Goal: Task Accomplishment & Management: Use online tool/utility

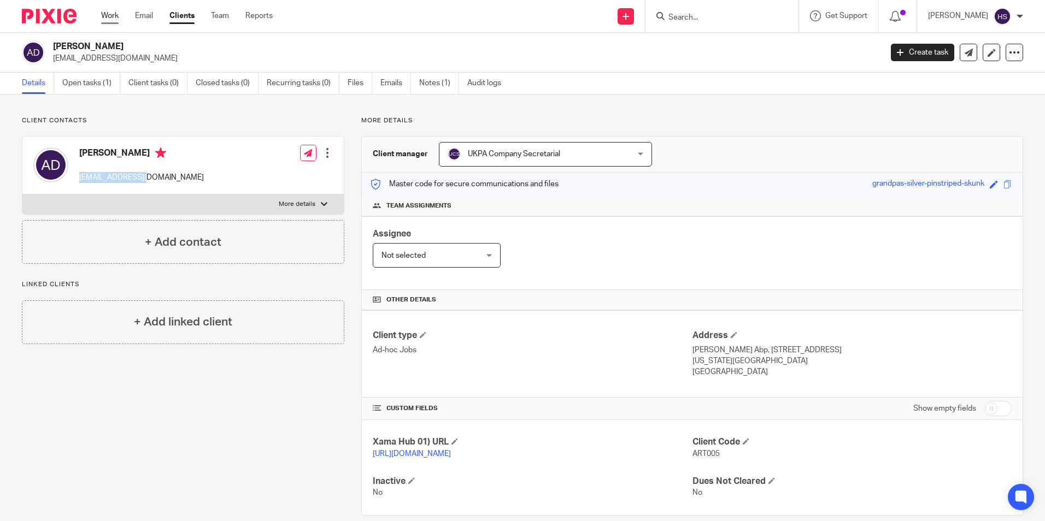
click at [106, 17] on link "Work" at bounding box center [109, 15] width 17 height 11
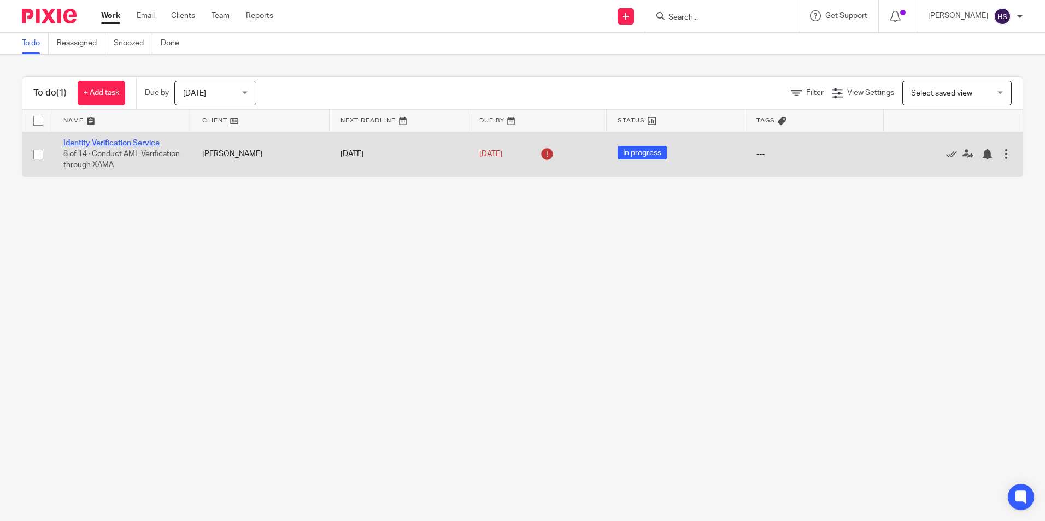
click at [125, 141] on link "Identity Verification Service" at bounding box center [111, 143] width 96 height 8
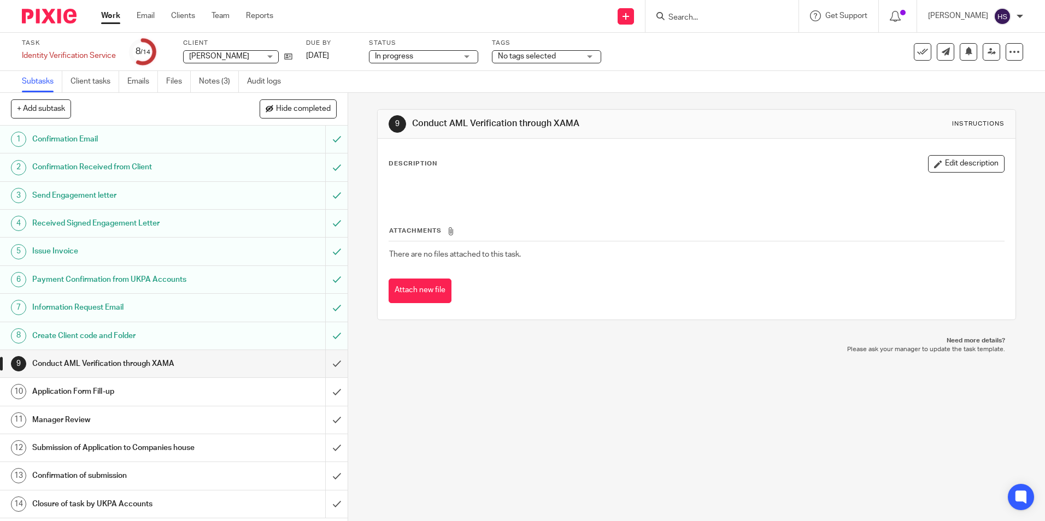
click at [105, 21] on link "Work" at bounding box center [110, 15] width 19 height 11
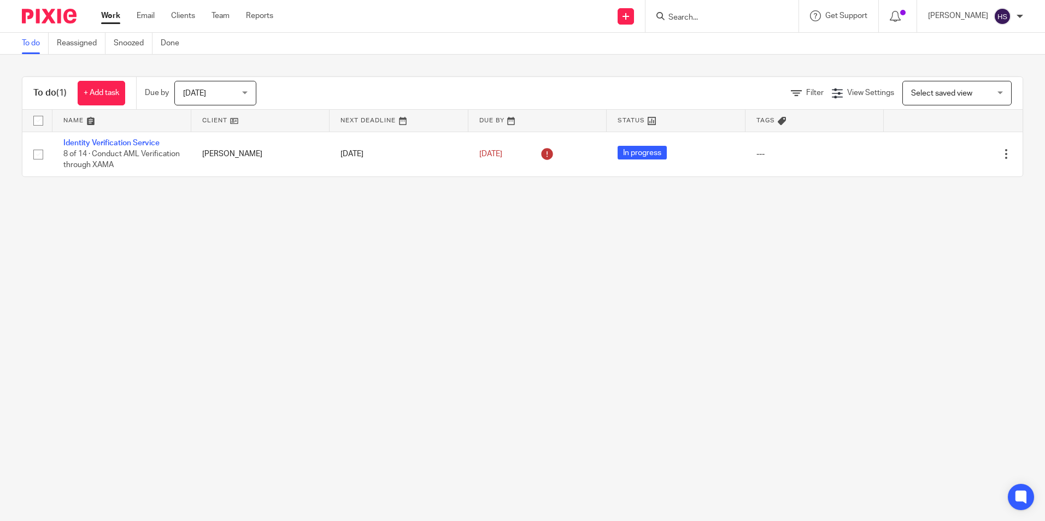
click at [704, 20] on input "Search" at bounding box center [716, 18] width 98 height 10
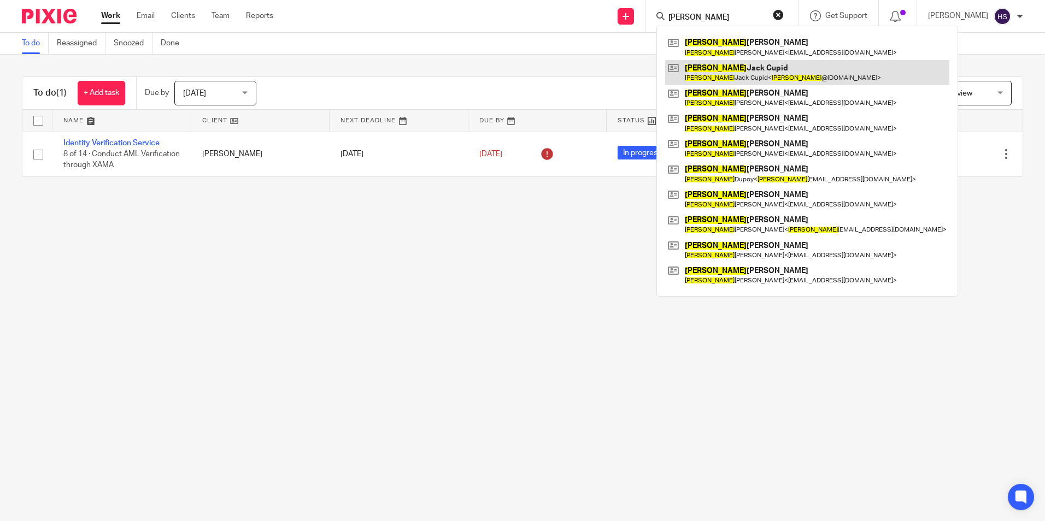
type input "Richard"
click at [713, 74] on link at bounding box center [807, 72] width 284 height 25
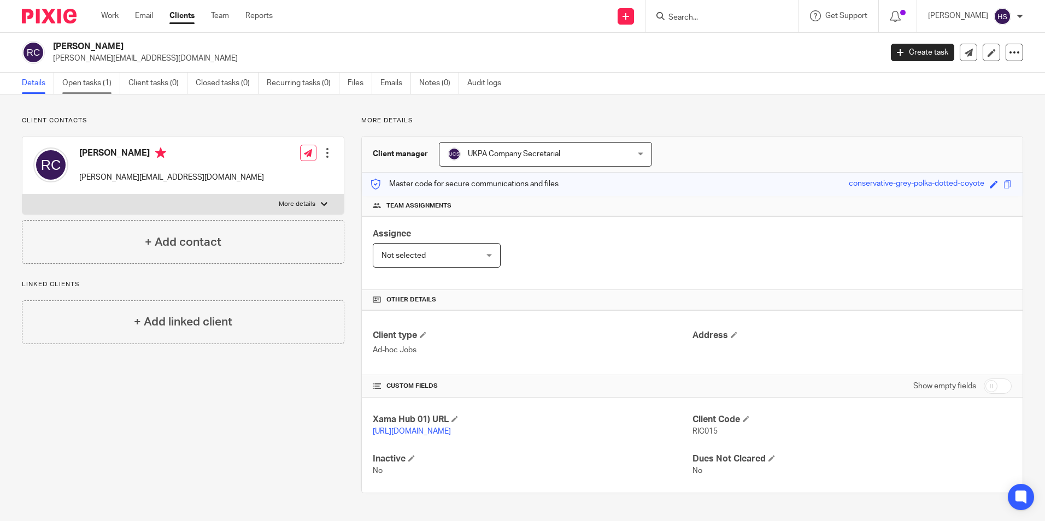
click at [97, 83] on link "Open tasks (1)" at bounding box center [91, 83] width 58 height 21
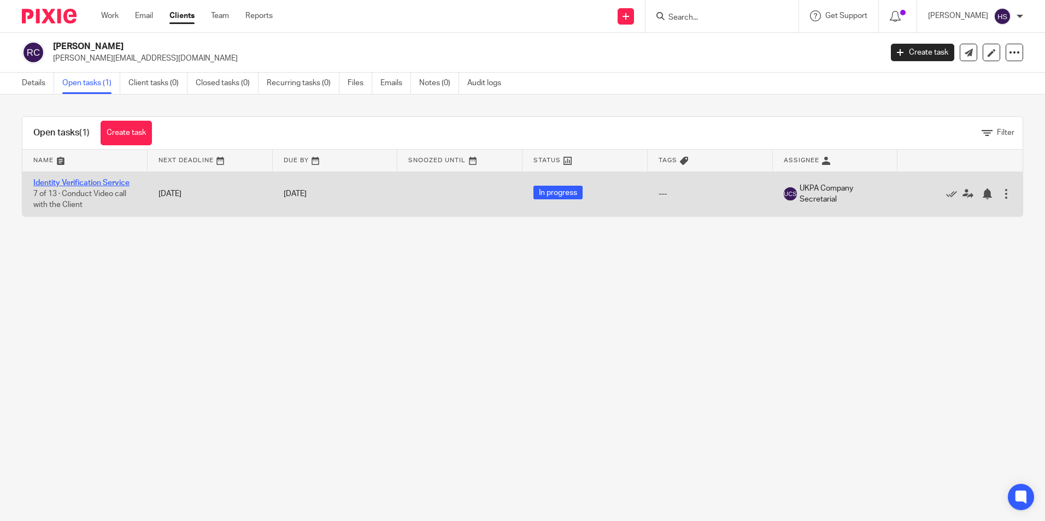
click at [85, 182] on link "Identity Verification Service" at bounding box center [81, 183] width 96 height 8
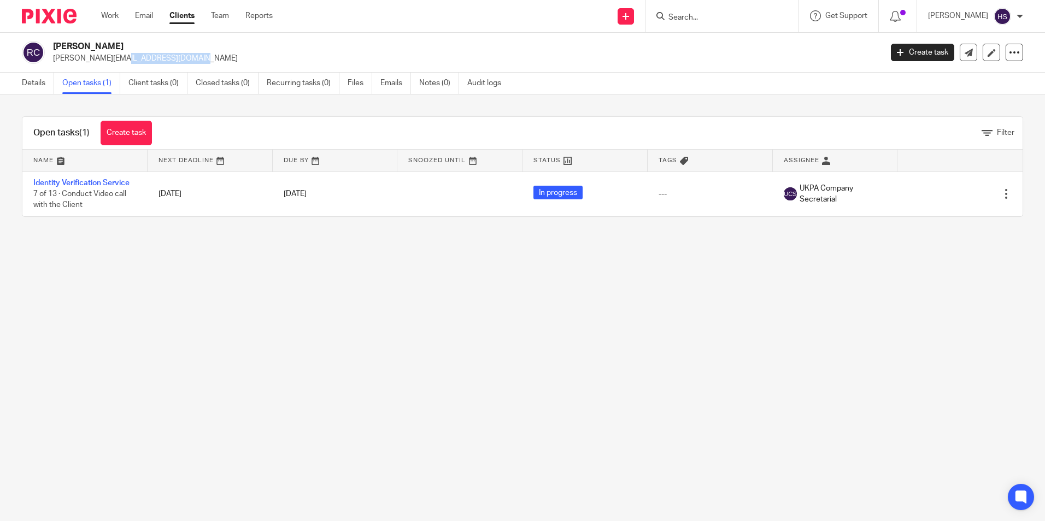
drag, startPoint x: 122, startPoint y: 55, endPoint x: 50, endPoint y: 60, distance: 72.3
click at [50, 60] on div "[PERSON_NAME] [PERSON_NAME][EMAIL_ADDRESS][DOMAIN_NAME]" at bounding box center [448, 52] width 852 height 23
copy p "[PERSON_NAME][EMAIL_ADDRESS][DOMAIN_NAME]"
click at [44, 76] on link "Details" at bounding box center [38, 83] width 32 height 21
